Goal: Transaction & Acquisition: Purchase product/service

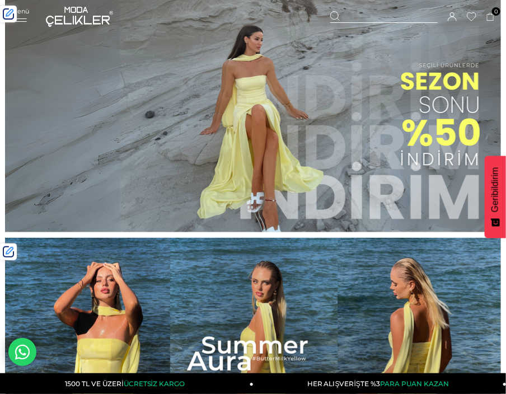
drag, startPoint x: 30, startPoint y: 15, endPoint x: 24, endPoint y: 15, distance: 6.2
click at [28, 15] on div "Menü Üye Girişi Üye Ol Hesabım Çıkış Yap Sepetim Favorilerim Yardım Sepetim 0 Ü…" at bounding box center [253, 17] width 484 height 34
drag, startPoint x: 24, startPoint y: 12, endPoint x: 278, endPoint y: 2, distance: 254.8
click at [24, 12] on span "Menü" at bounding box center [20, 11] width 18 height 8
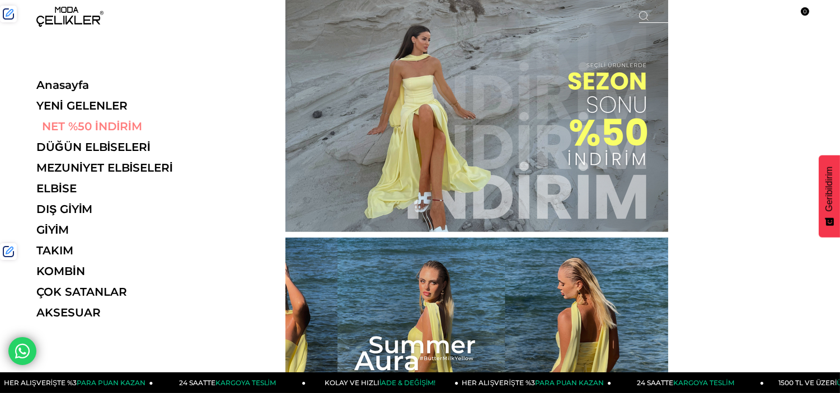
click at [106, 122] on link "NET %50 İNDİRİM" at bounding box center [113, 126] width 154 height 13
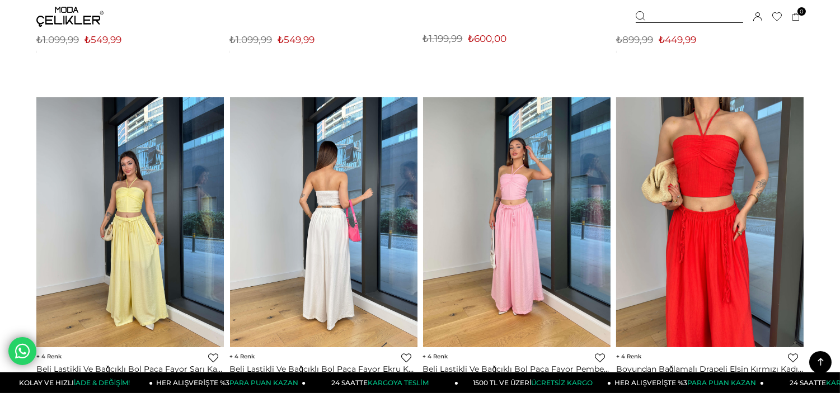
scroll to position [746, 0]
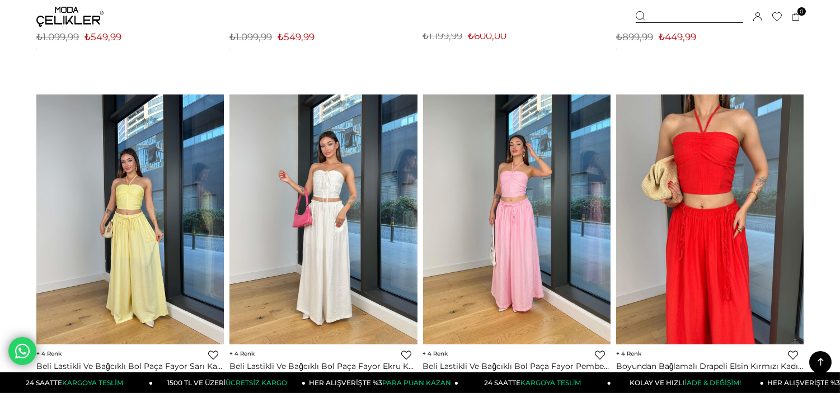
click at [687, 16] on div at bounding box center [689, 17] width 107 height 12
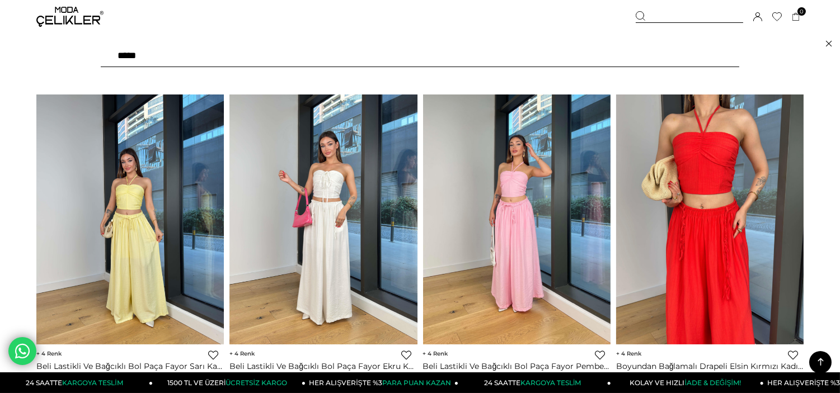
click at [253, 50] on input "text" at bounding box center [420, 56] width 639 height 22
type input "*"
type input "*****"
